Goal: Check status

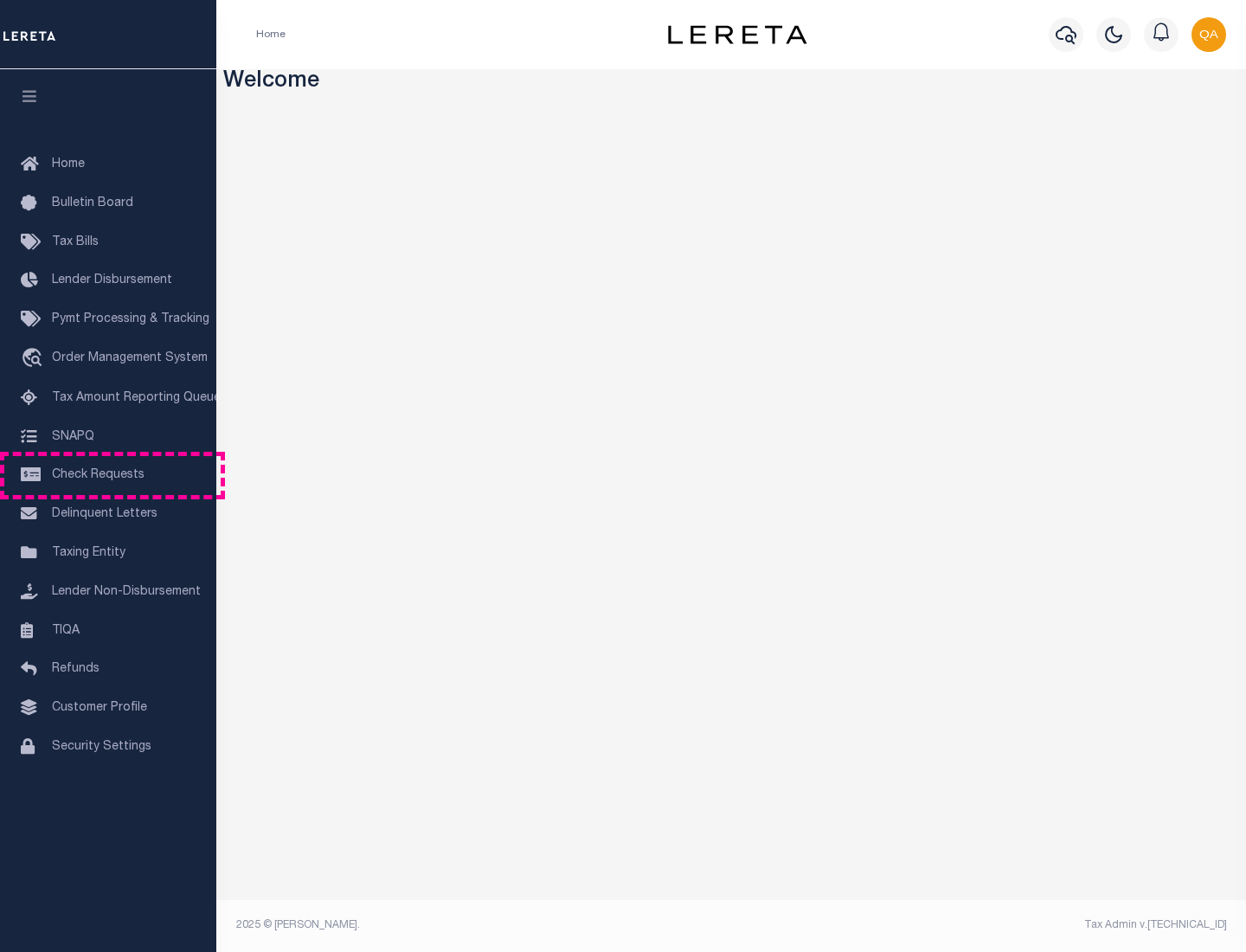
click at [108, 475] on span "Check Requests" at bounding box center [99, 475] width 93 height 13
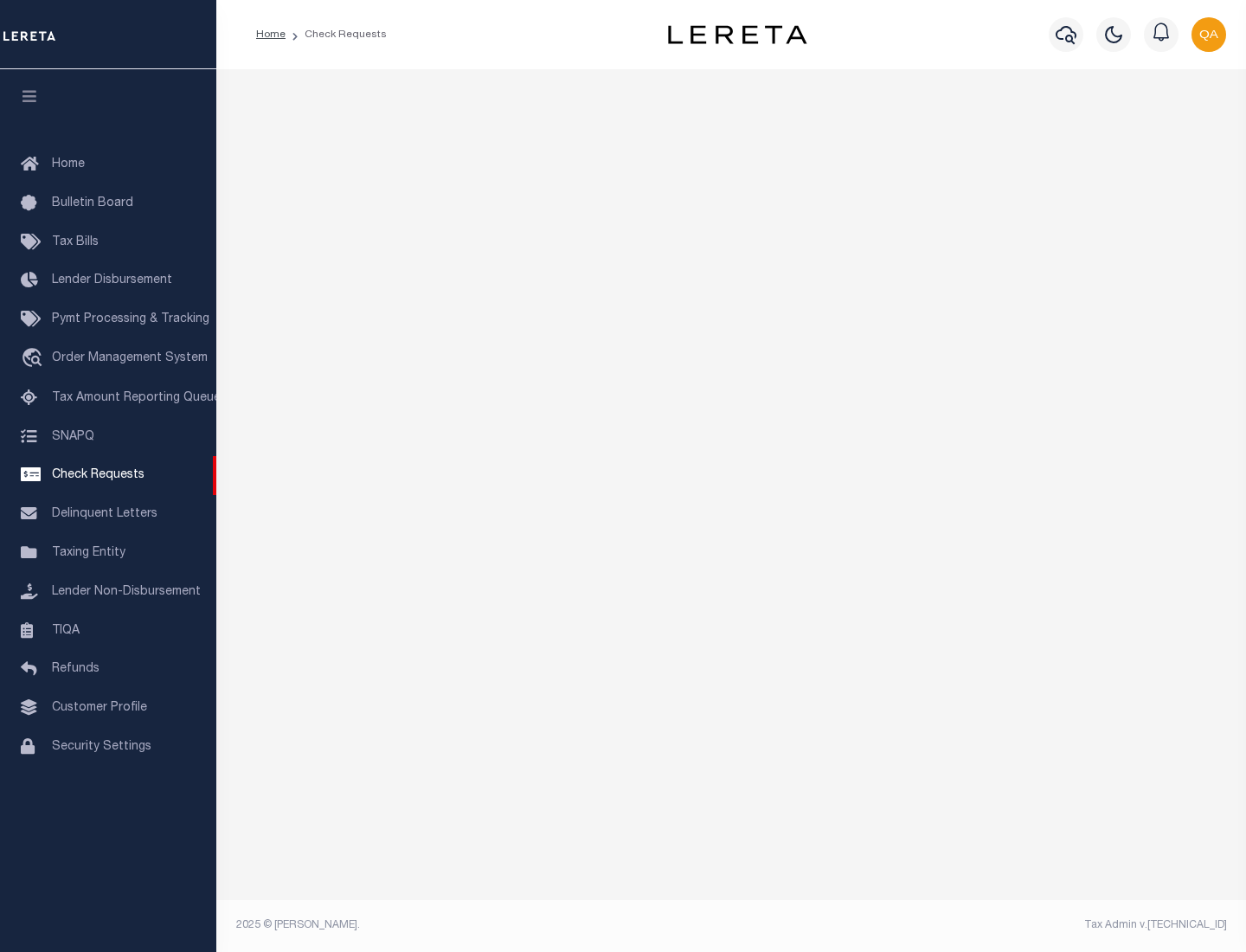
select select "50"
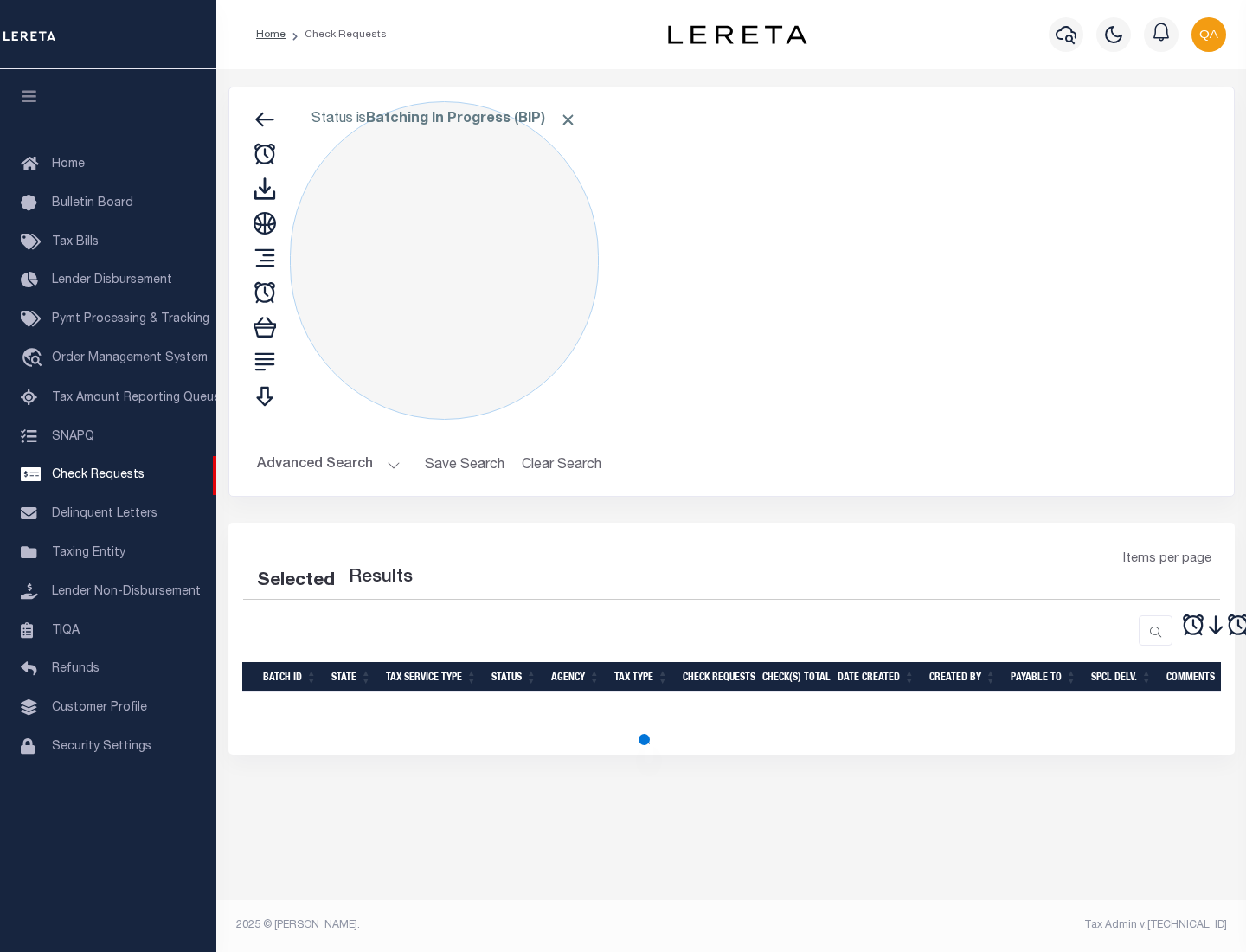
select select "50"
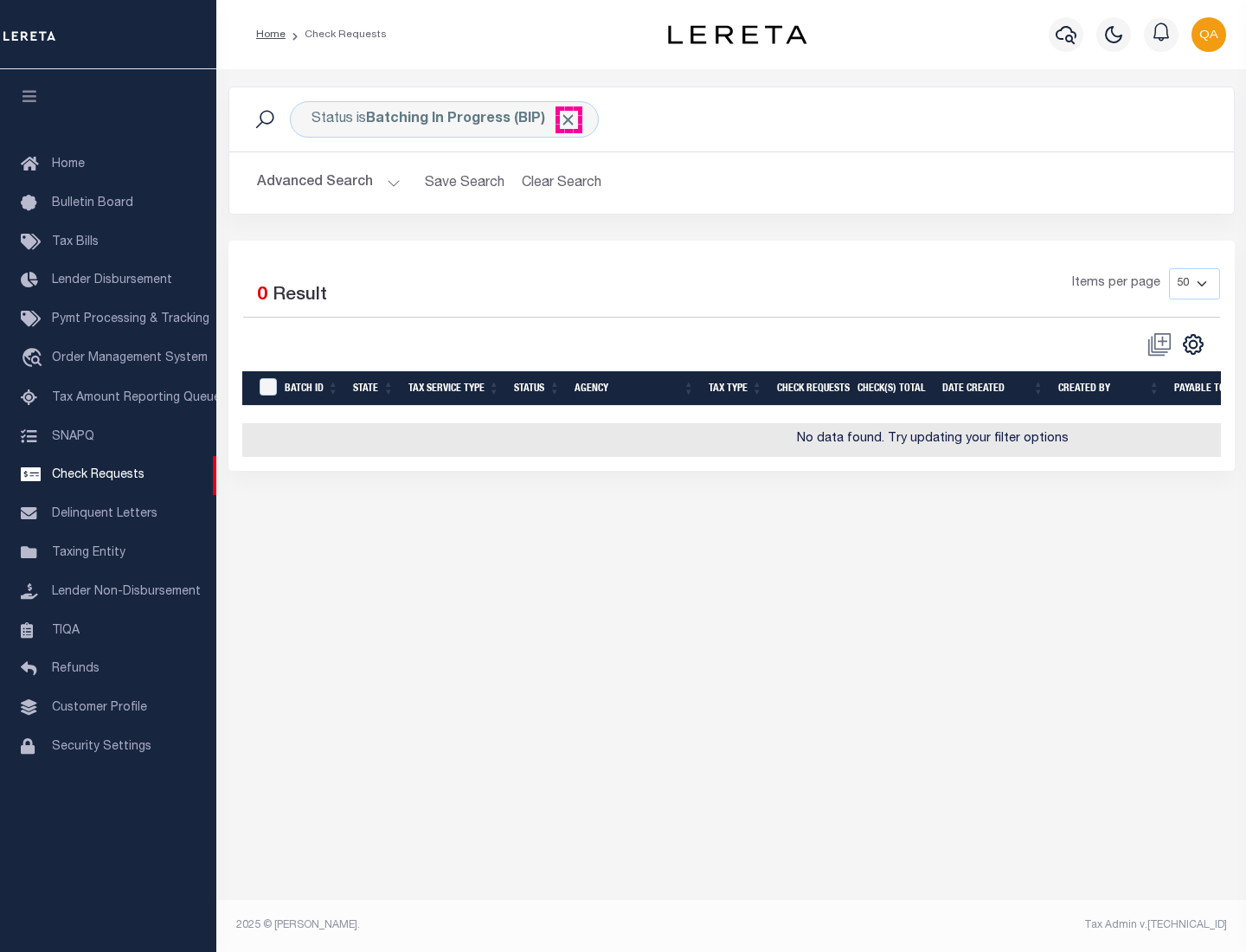
click at [569, 120] on span "Click to Remove" at bounding box center [568, 120] width 18 height 18
